Goal: Navigation & Orientation: Find specific page/section

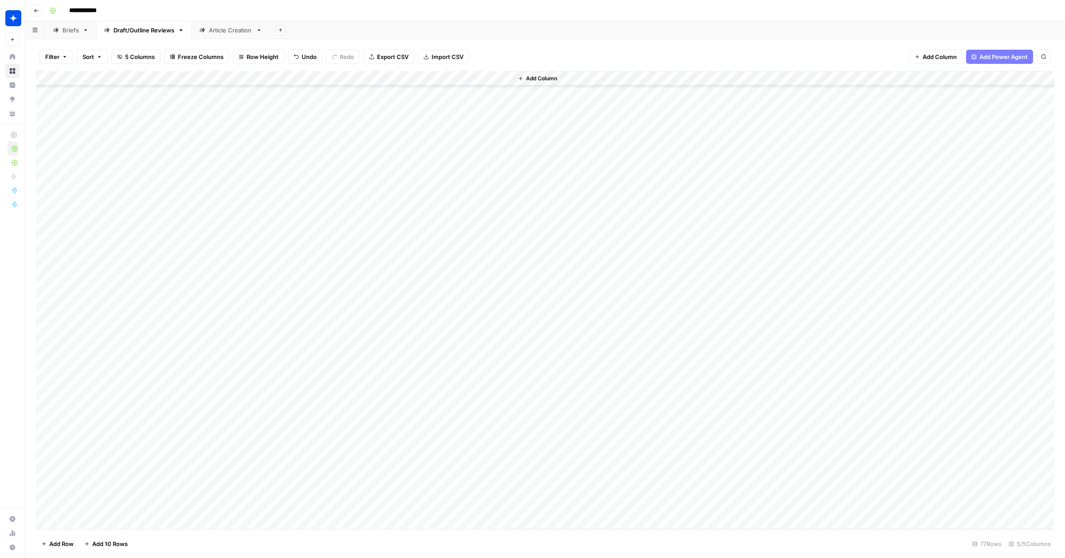
scroll to position [732, 0]
click at [68, 32] on div "Briefs" at bounding box center [71, 30] width 16 height 9
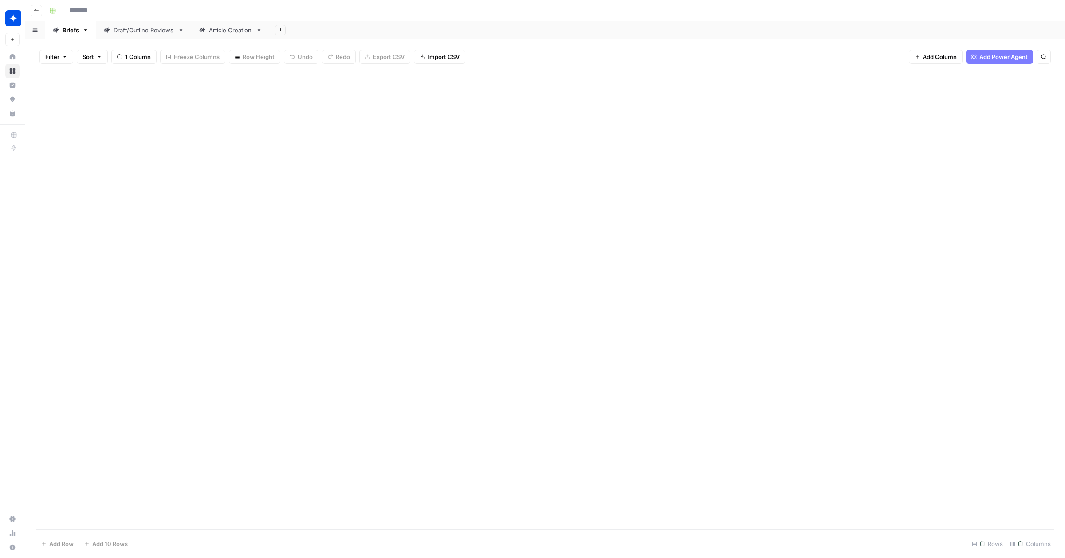
type input "**********"
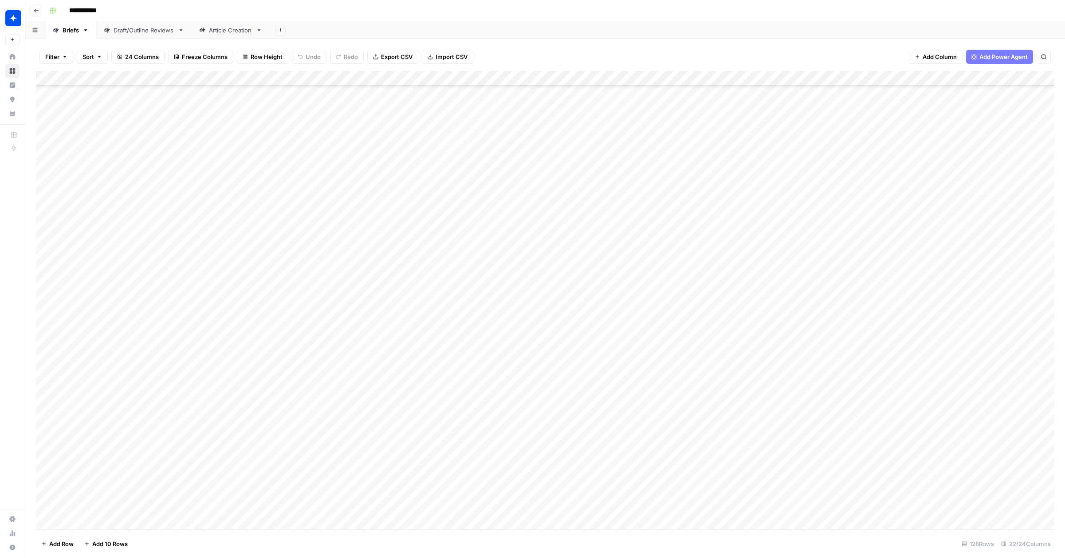
scroll to position [2523, 0]
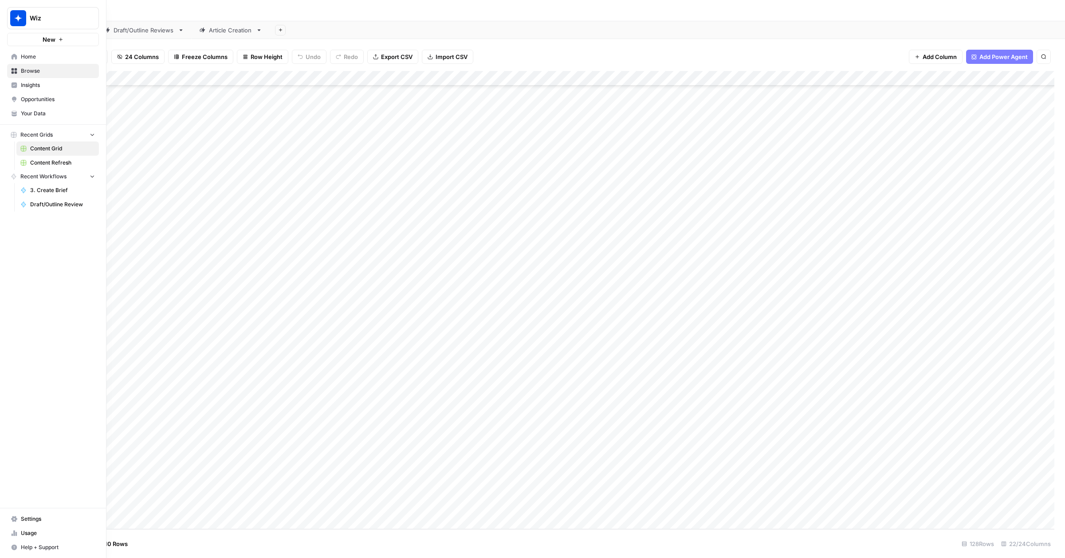
click at [40, 111] on span "Your Data" at bounding box center [58, 114] width 74 height 8
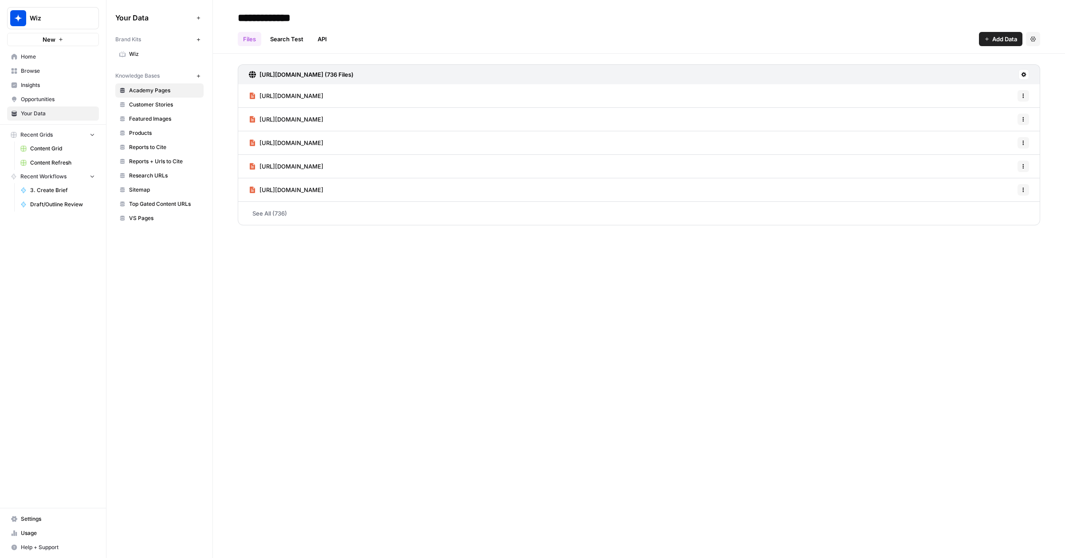
click at [31, 58] on span "Home" at bounding box center [58, 57] width 74 height 8
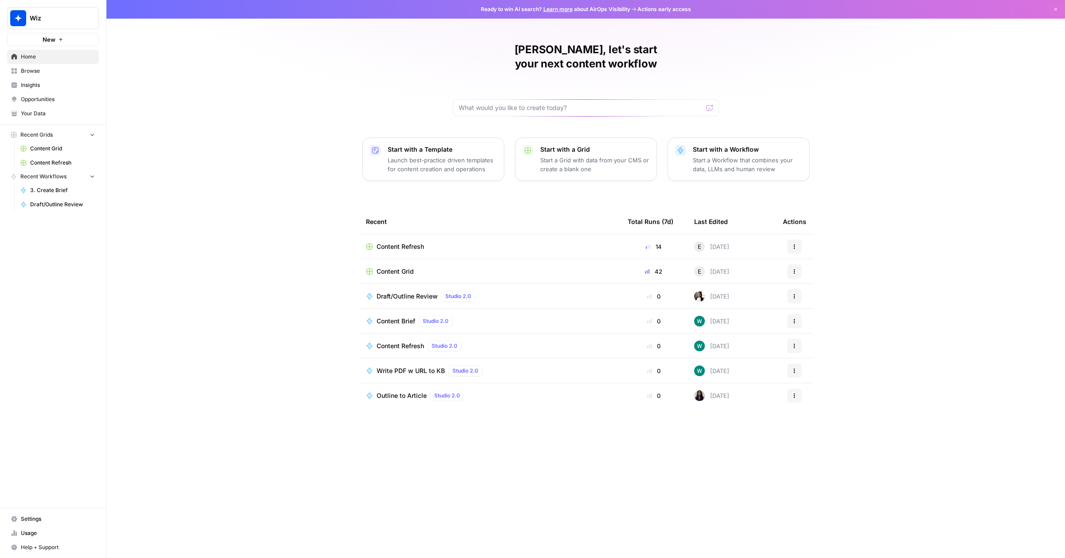
click at [29, 72] on span "Browse" at bounding box center [58, 71] width 74 height 8
